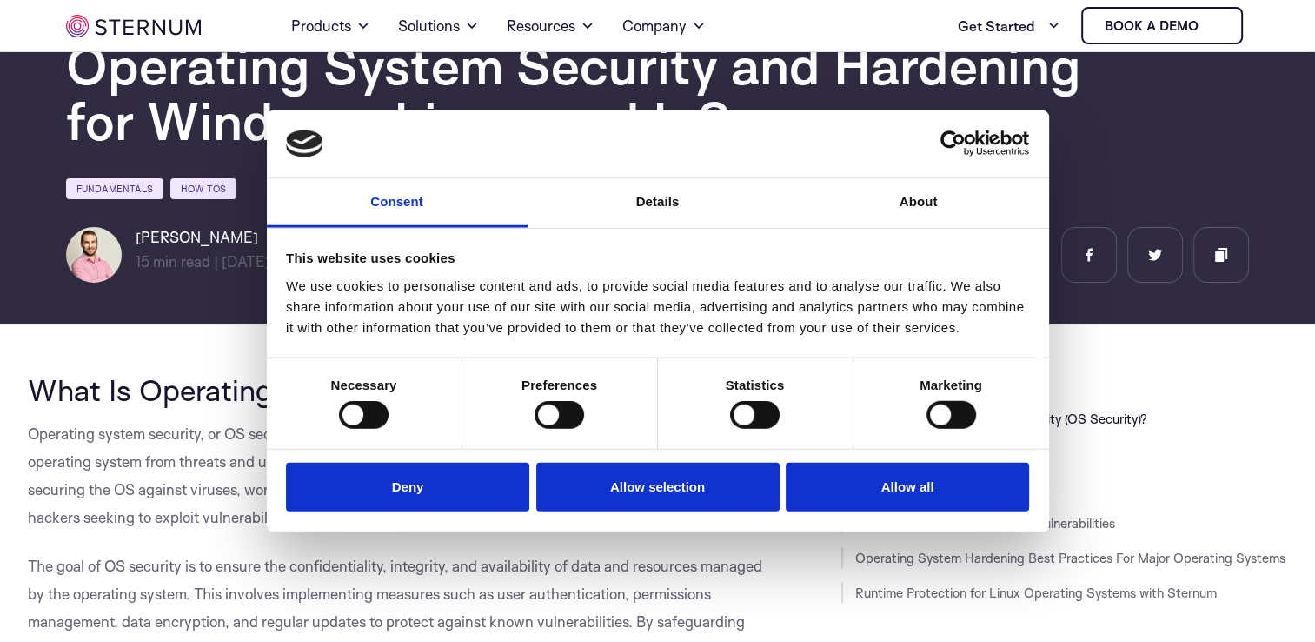
scroll to position [73, 0]
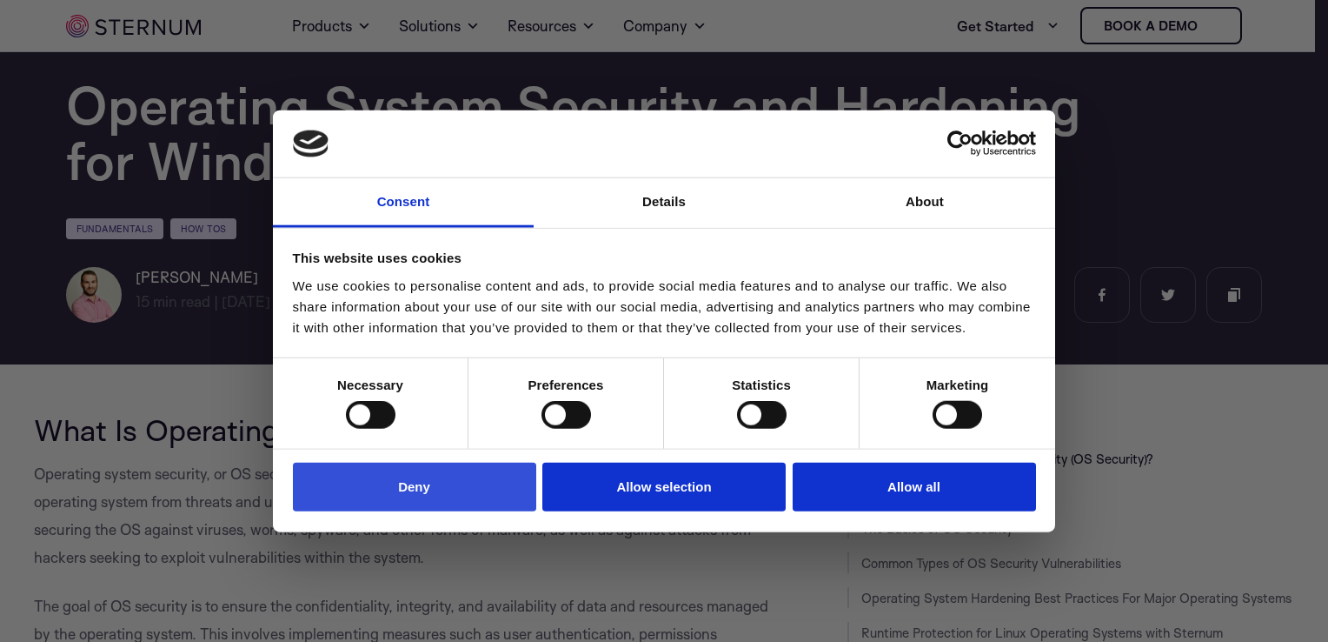
click at [399, 462] on button "Deny" at bounding box center [414, 487] width 243 height 50
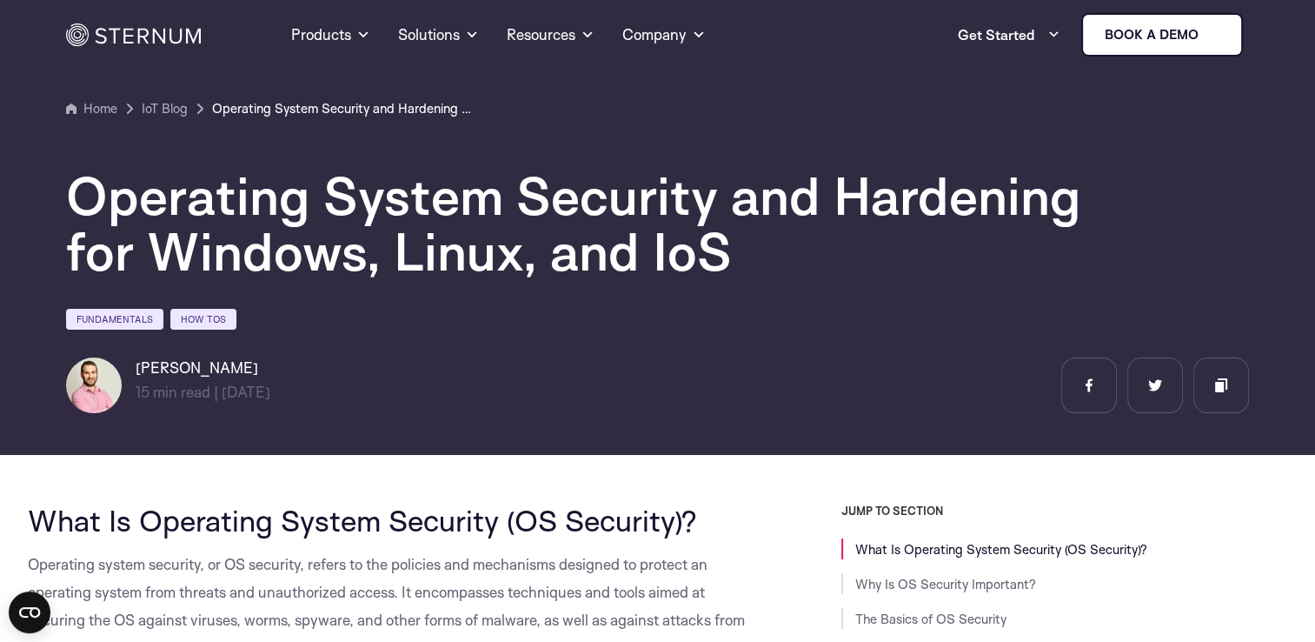
scroll to position [0, 0]
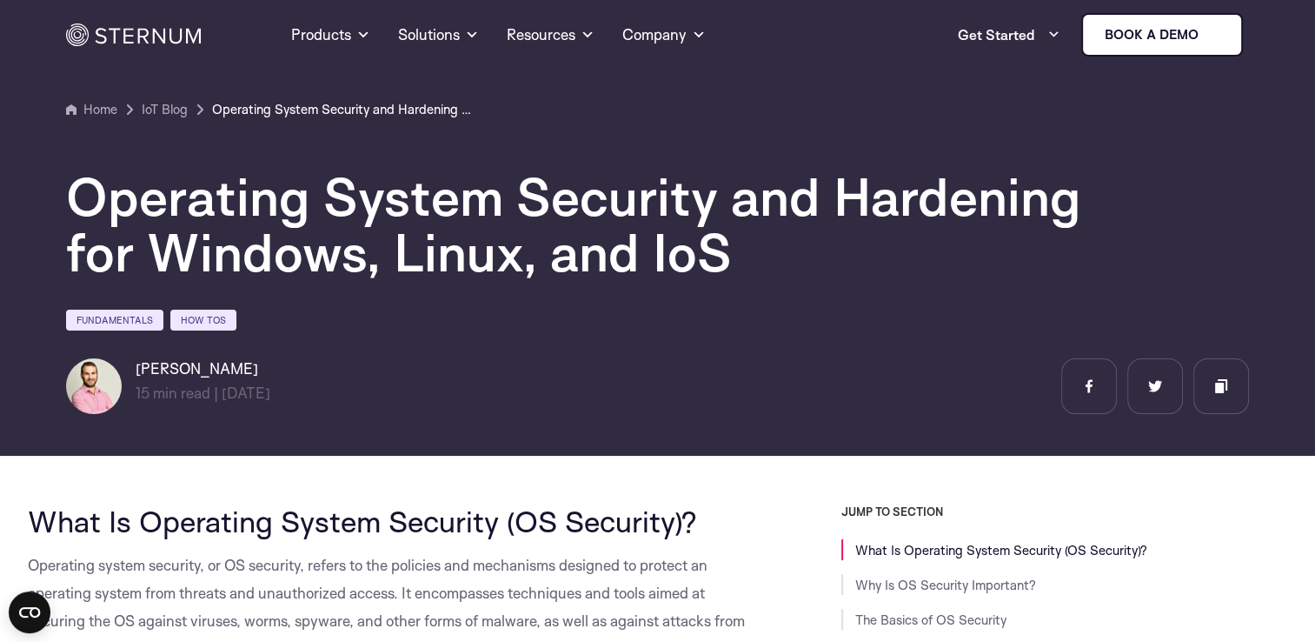
drag, startPoint x: 135, startPoint y: 372, endPoint x: 219, endPoint y: 368, distance: 84.4
click at [219, 368] on h6 "[PERSON_NAME]" at bounding box center [203, 368] width 135 height 21
copy h6 "[PERSON_NAME]"
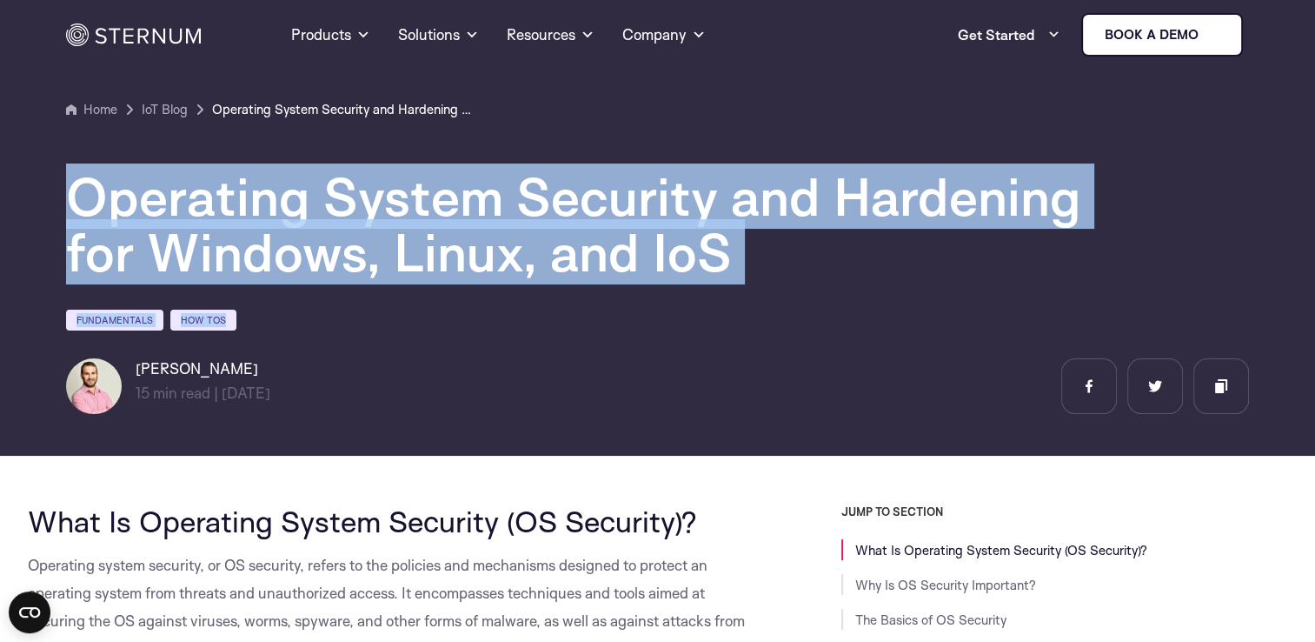
drag, startPoint x: 77, startPoint y: 193, endPoint x: 715, endPoint y: 318, distance: 651.1
click at [715, 318] on div "Operating System Security and Hardening for Windows, Linux, and IoS Fundamental…" at bounding box center [658, 267] width 1184 height 294
copy div "Operating System Security and Hardening for Windows, Linux, and IoS Fundamental…"
click at [476, 395] on div "[PERSON_NAME] 15 min read | min read | [DATE]" at bounding box center [658, 386] width 1184 height 56
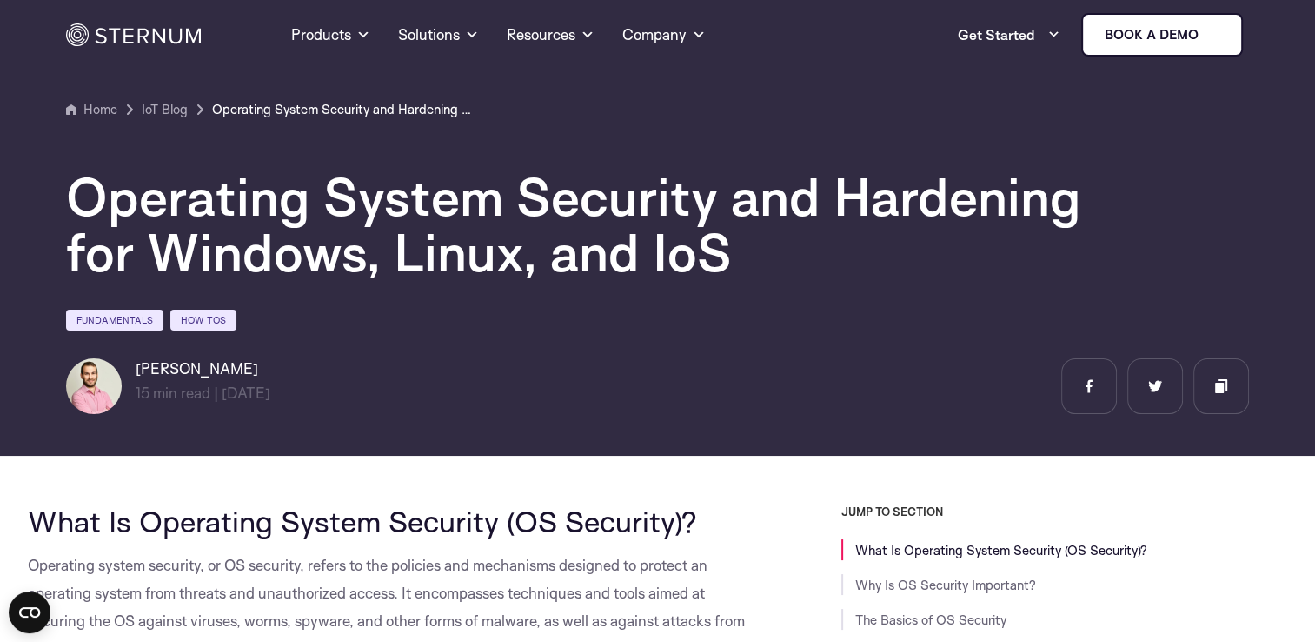
click at [437, 151] on div "Operating System Security and Hardening for Windows, Linux, and IoS Fundamental…" at bounding box center [658, 267] width 1184 height 294
